Goal: Find specific page/section

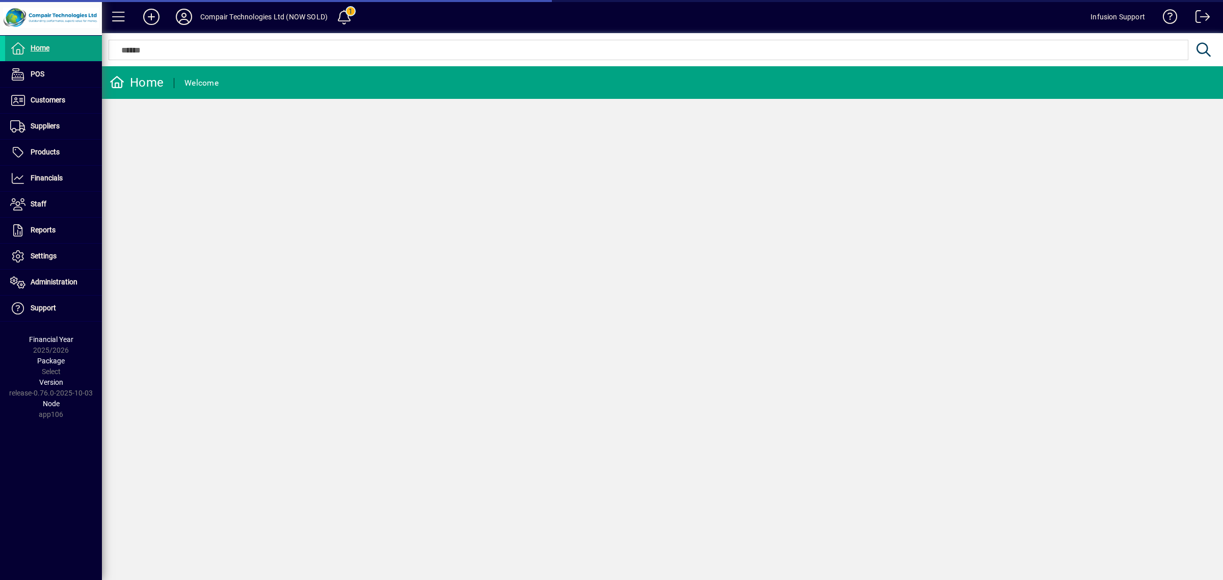
click at [54, 252] on span "Settings" at bounding box center [44, 256] width 26 height 8
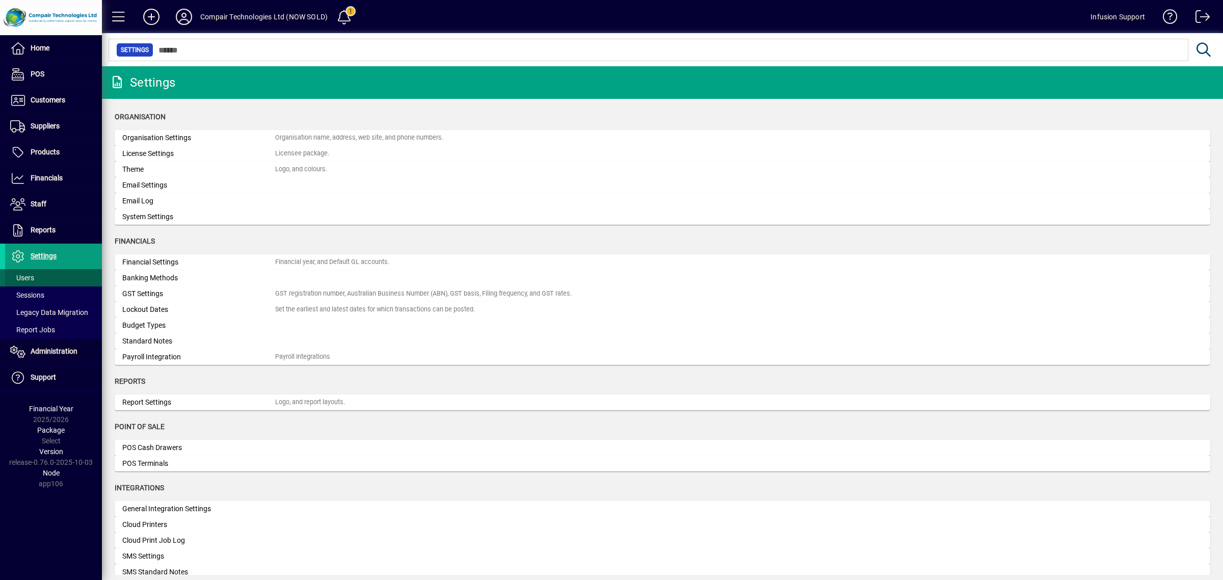
click at [43, 272] on span at bounding box center [53, 278] width 97 height 24
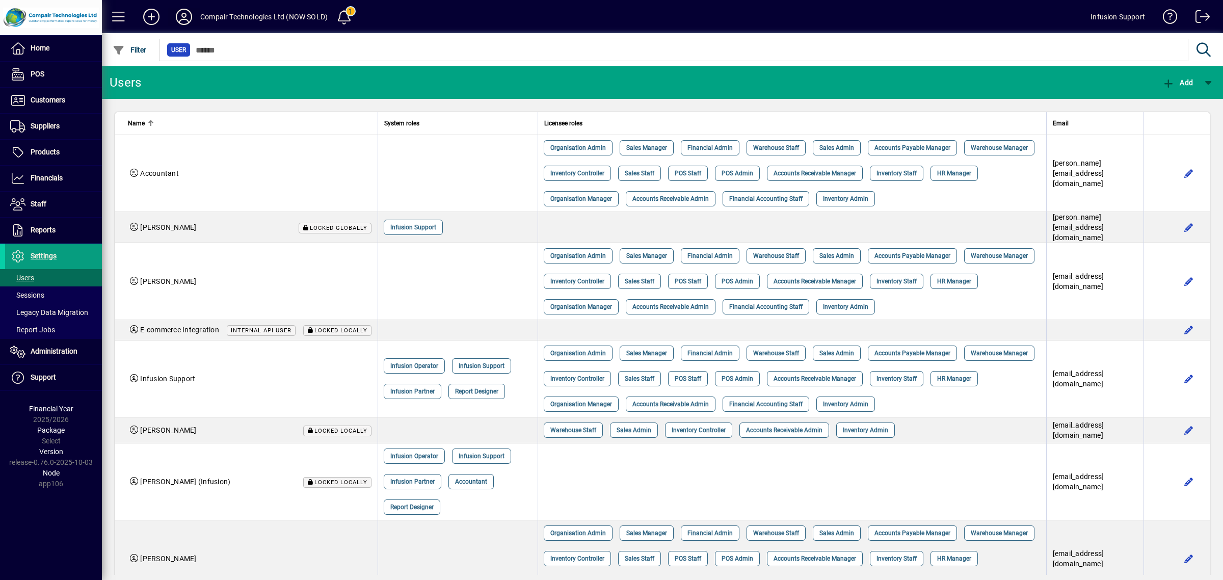
click at [187, 13] on icon at bounding box center [184, 17] width 20 height 16
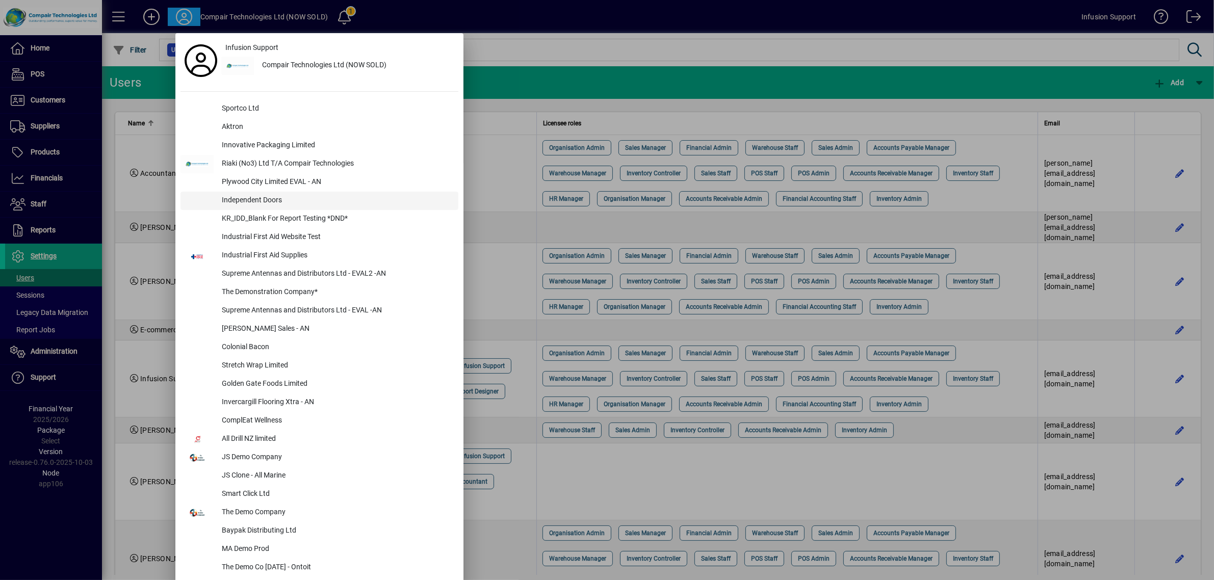
click at [263, 201] on div "Independent Doors" at bounding box center [336, 201] width 245 height 18
